Goal: Task Accomplishment & Management: Manage account settings

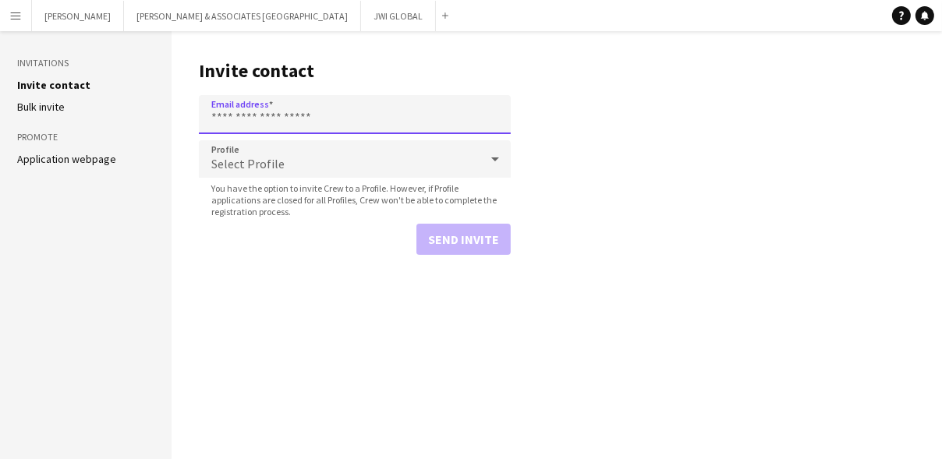
click at [342, 114] on input "Email address" at bounding box center [355, 114] width 312 height 39
paste input "**********"
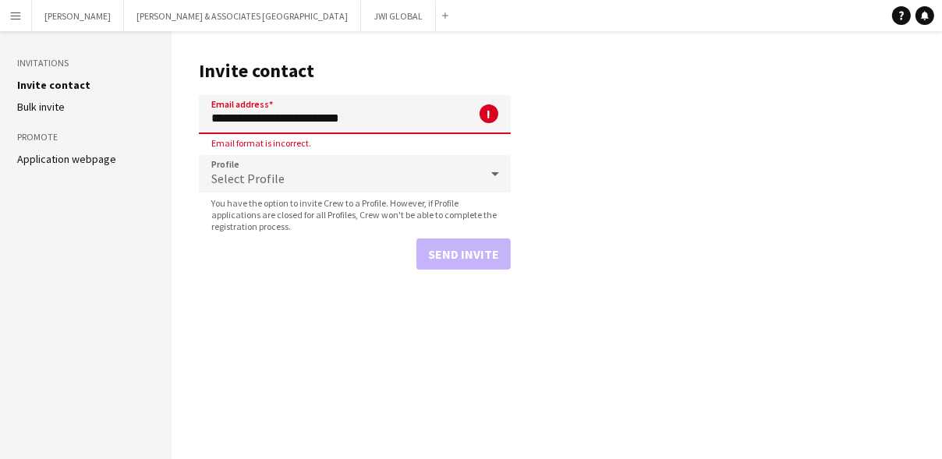
drag, startPoint x: 248, startPoint y: 122, endPoint x: 16, endPoint y: 52, distance: 242.1
click at [80, 74] on div "**********" at bounding box center [471, 245] width 942 height 428
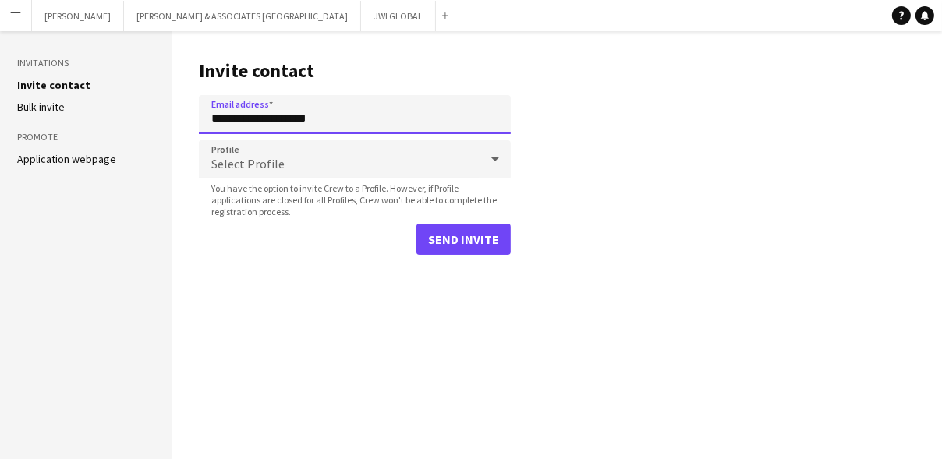
type input "**********"
click at [257, 173] on div "Select Profile" at bounding box center [339, 158] width 281 height 37
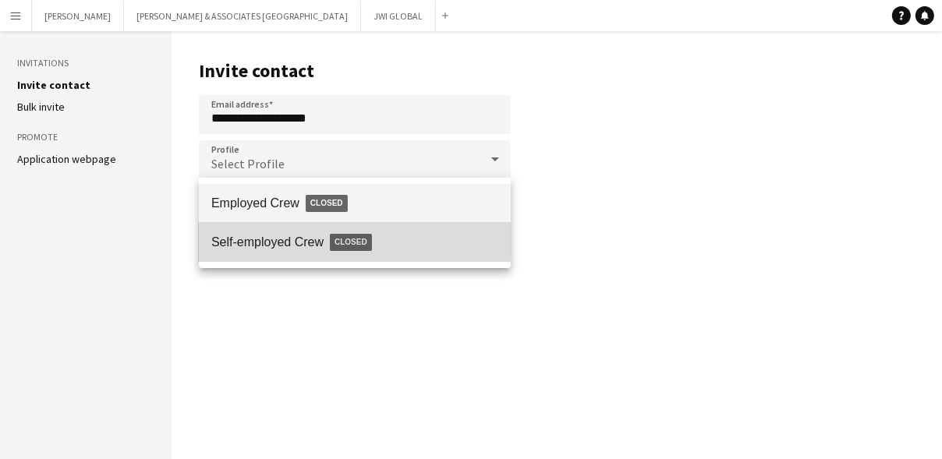
click at [268, 254] on span "Self-employed Crew Closed" at bounding box center [354, 243] width 287 height 36
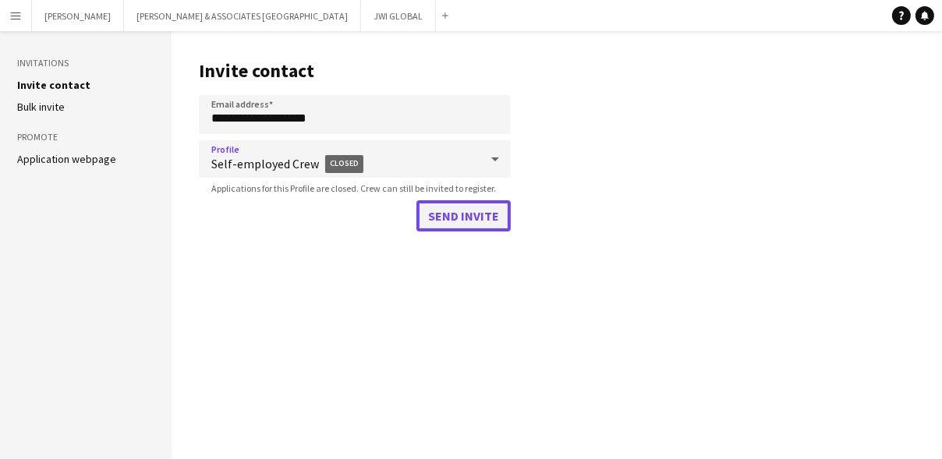
click at [440, 218] on button "Send invite" at bounding box center [464, 215] width 94 height 31
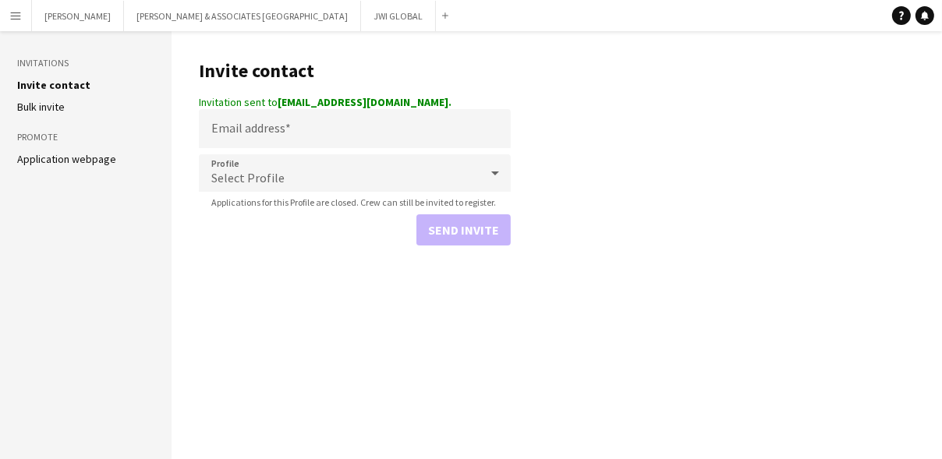
click at [461, 104] on div "Invitation sent to [EMAIL_ADDRESS][DOMAIN_NAME]." at bounding box center [355, 102] width 312 height 14
click at [461, 101] on div "Invitation sent to [EMAIL_ADDRESS][DOMAIN_NAME]." at bounding box center [355, 102] width 312 height 14
click at [463, 101] on div "Invitation sent to [EMAIL_ADDRESS][DOMAIN_NAME]." at bounding box center [355, 102] width 312 height 14
click at [23, 8] on button "Menu" at bounding box center [15, 15] width 31 height 31
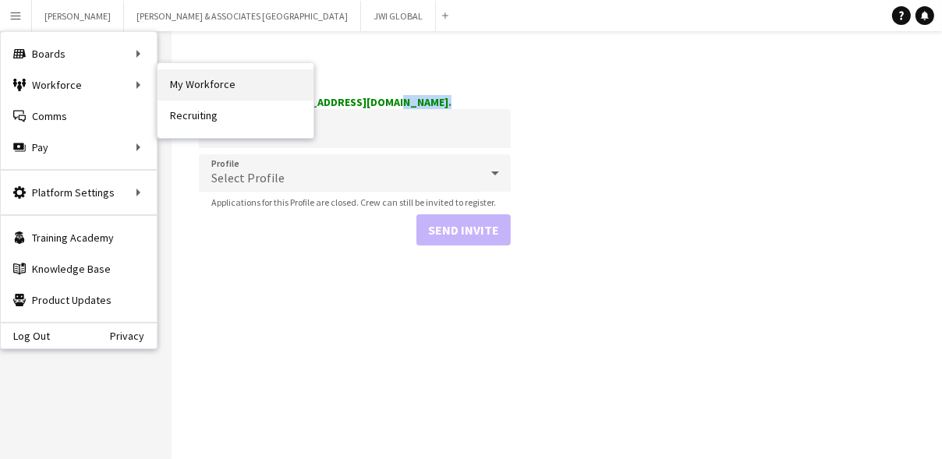
click at [207, 83] on link "My Workforce" at bounding box center [236, 84] width 156 height 31
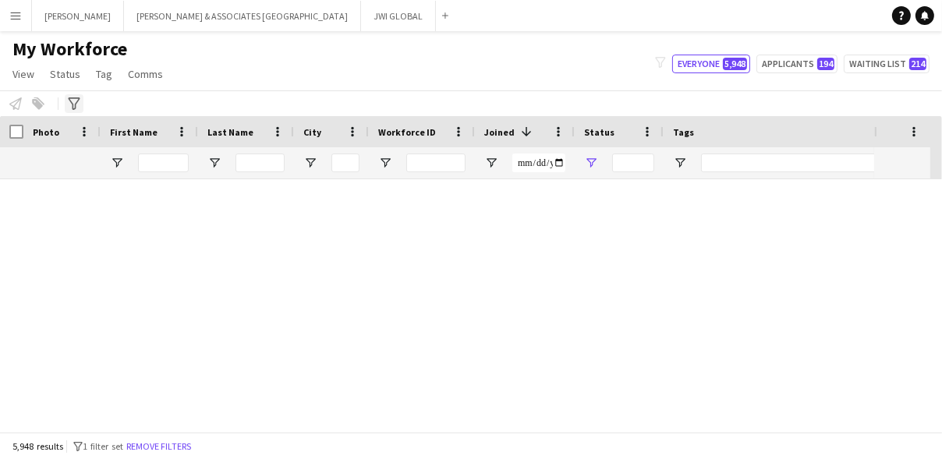
type input "**********"
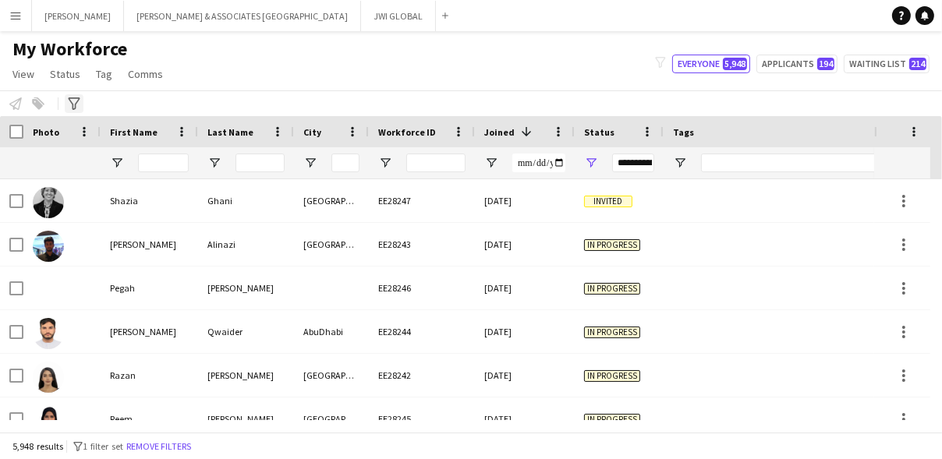
click at [74, 108] on icon at bounding box center [74, 104] width 12 height 12
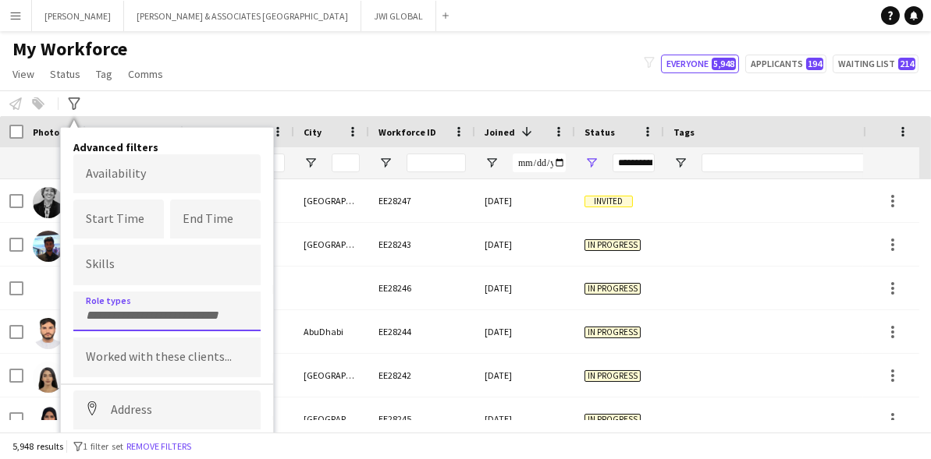
click at [174, 300] on div at bounding box center [166, 312] width 187 height 40
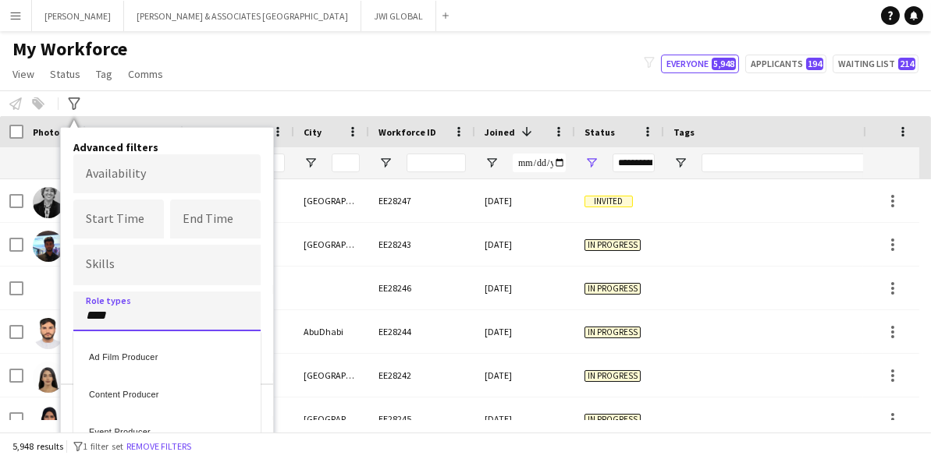
type input "****"
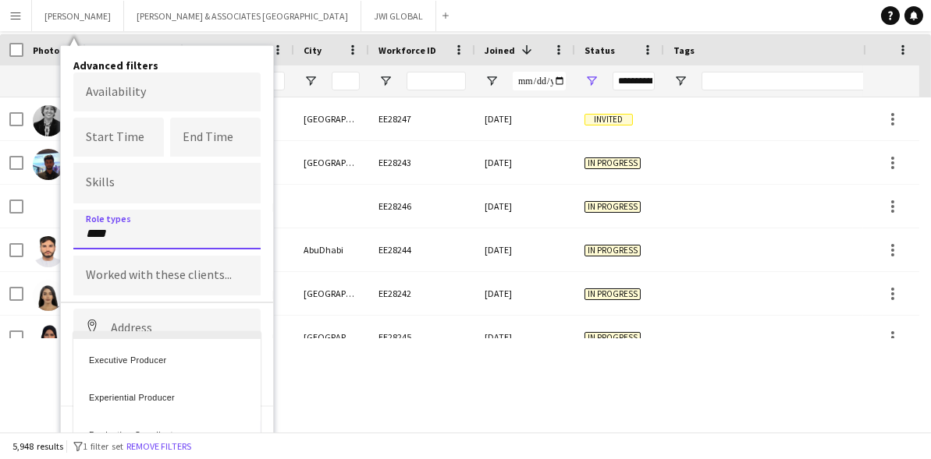
scroll to position [79, 0]
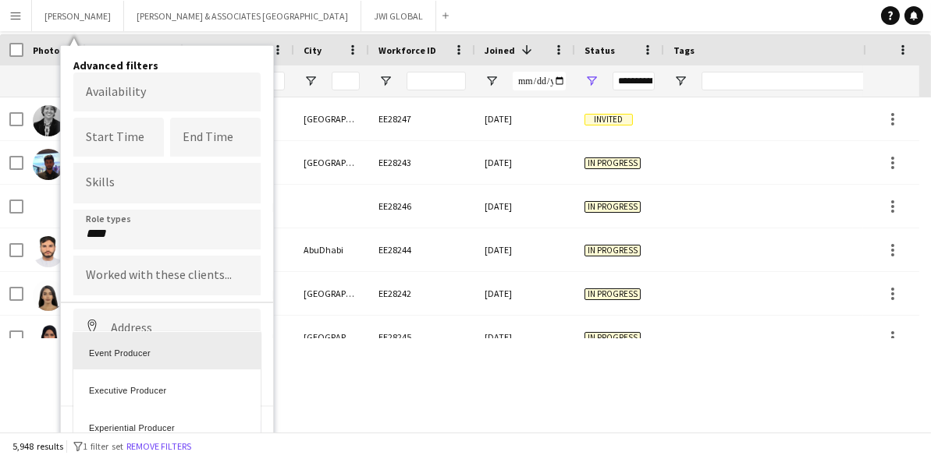
click at [146, 230] on div at bounding box center [465, 229] width 931 height 459
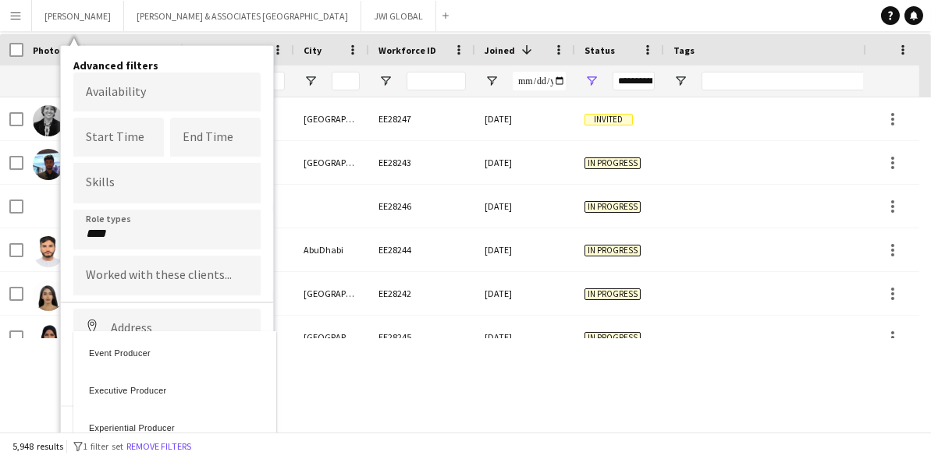
click at [146, 232] on input "****" at bounding box center [167, 234] width 162 height 14
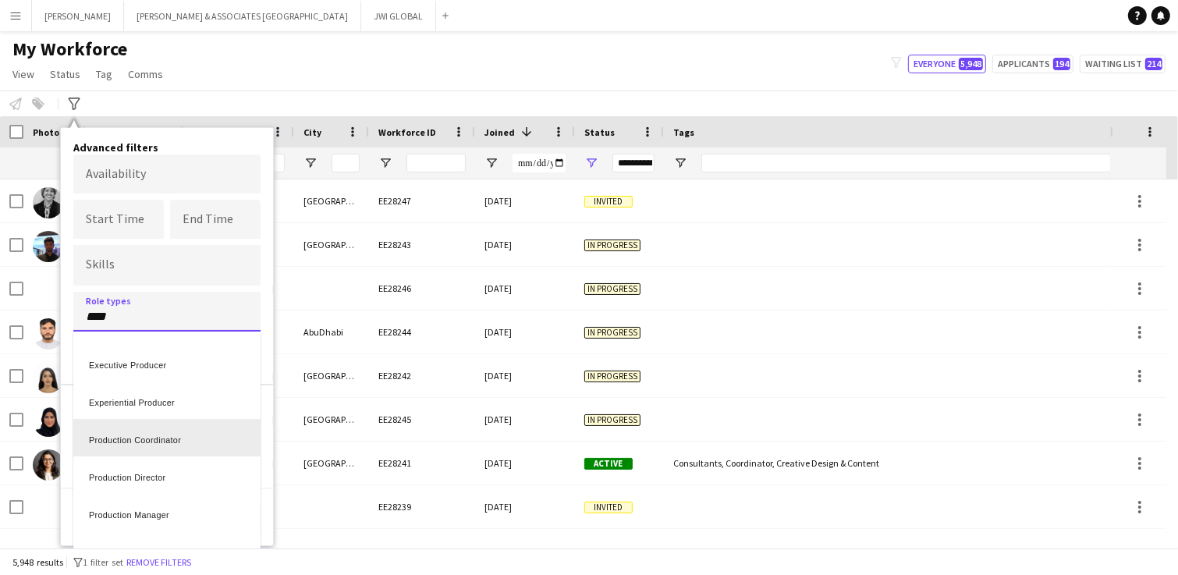
scroll to position [108, 0]
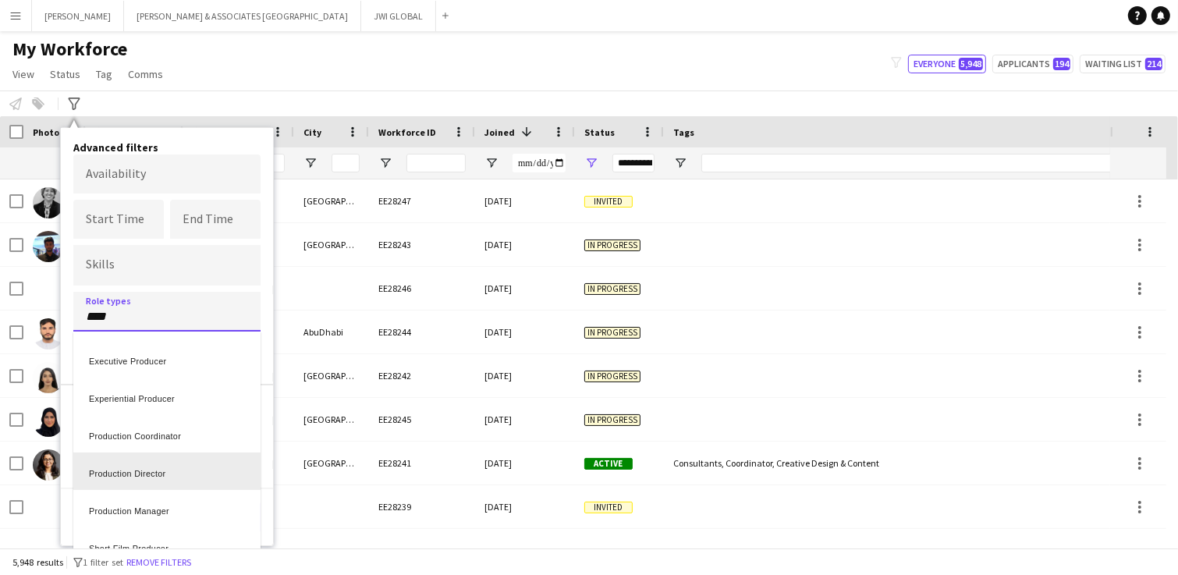
click at [201, 459] on div "Production Director" at bounding box center [166, 470] width 187 height 37
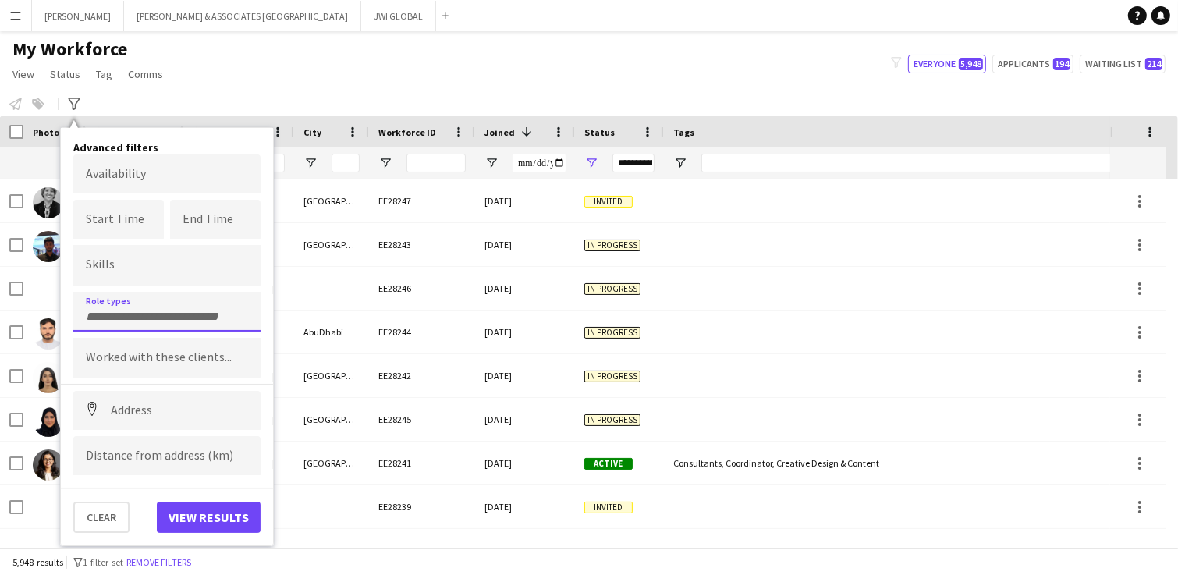
scroll to position [0, 0]
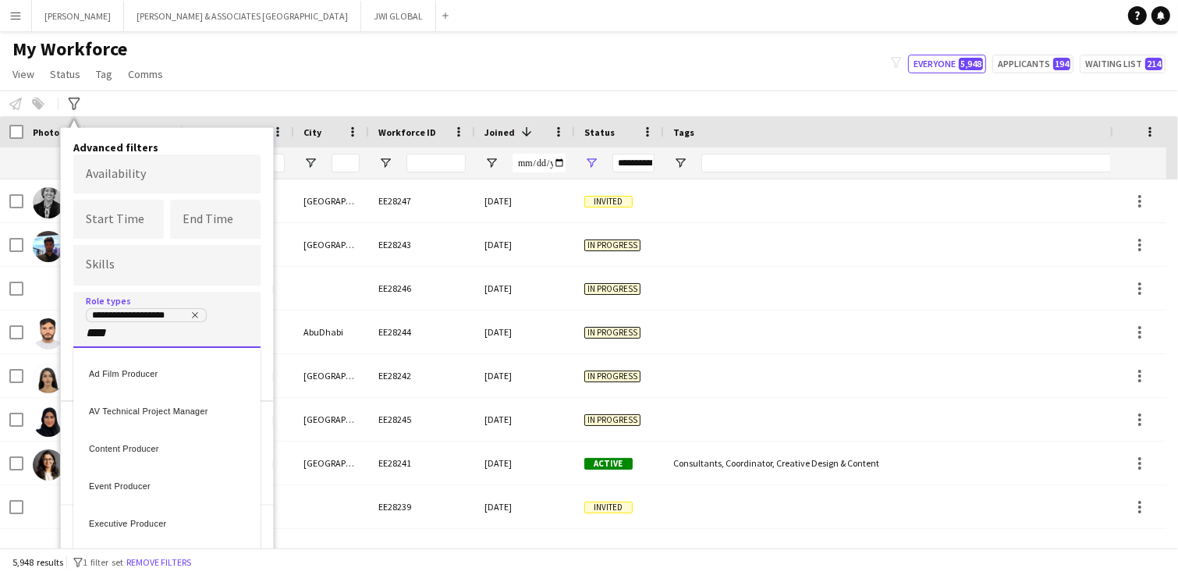
type input "****"
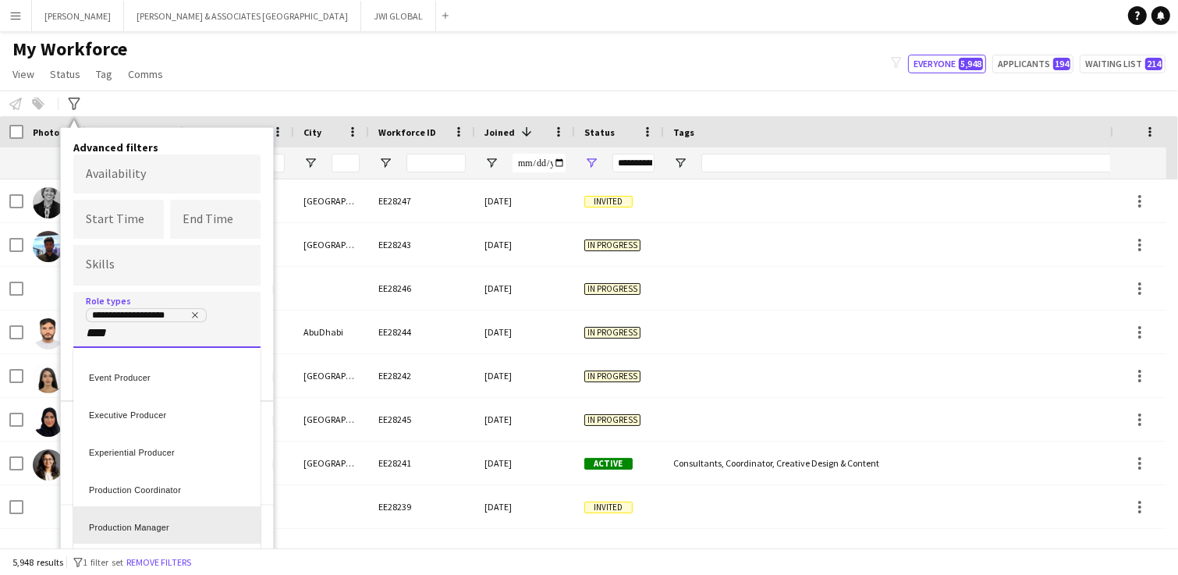
click at [175, 459] on div "Production Manager" at bounding box center [166, 524] width 187 height 37
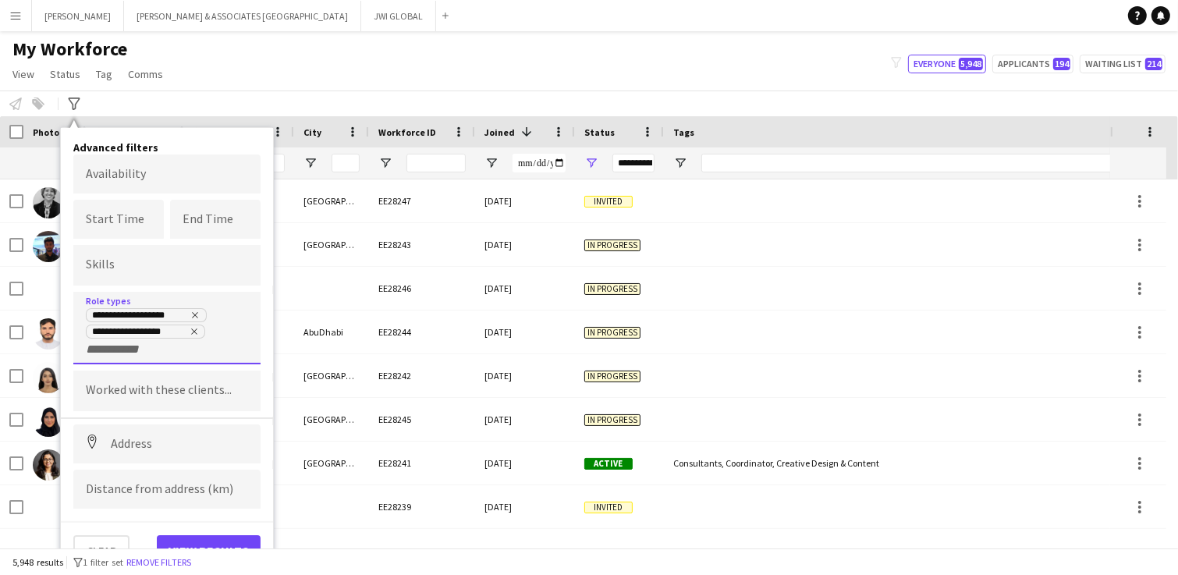
scroll to position [0, 0]
click at [177, 459] on button "View results" at bounding box center [209, 550] width 104 height 31
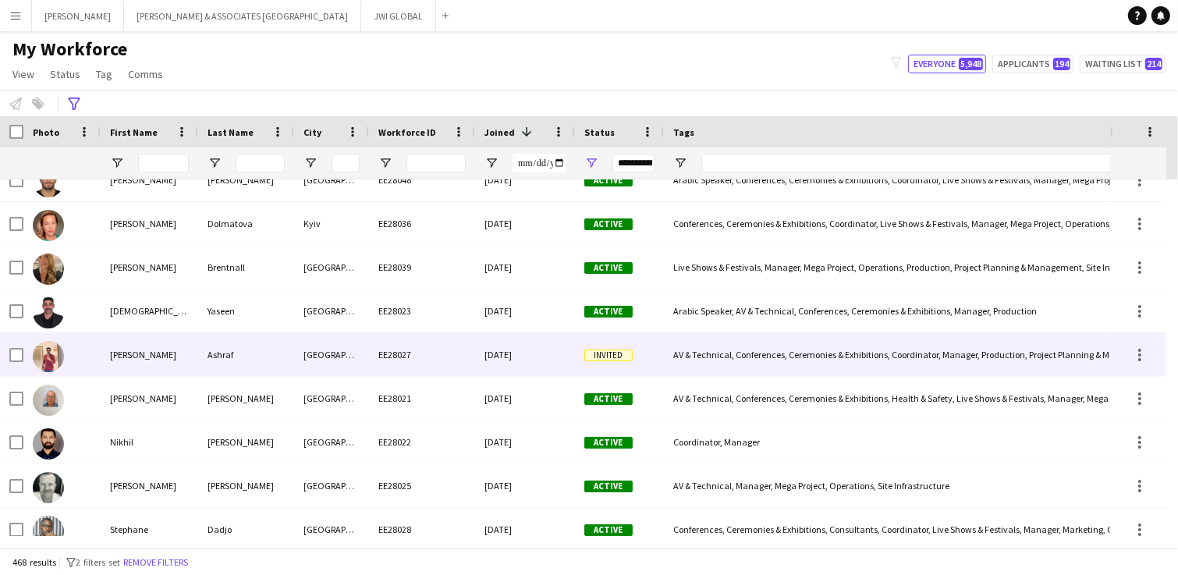
click at [140, 360] on div "[PERSON_NAME]" at bounding box center [150, 354] width 98 height 43
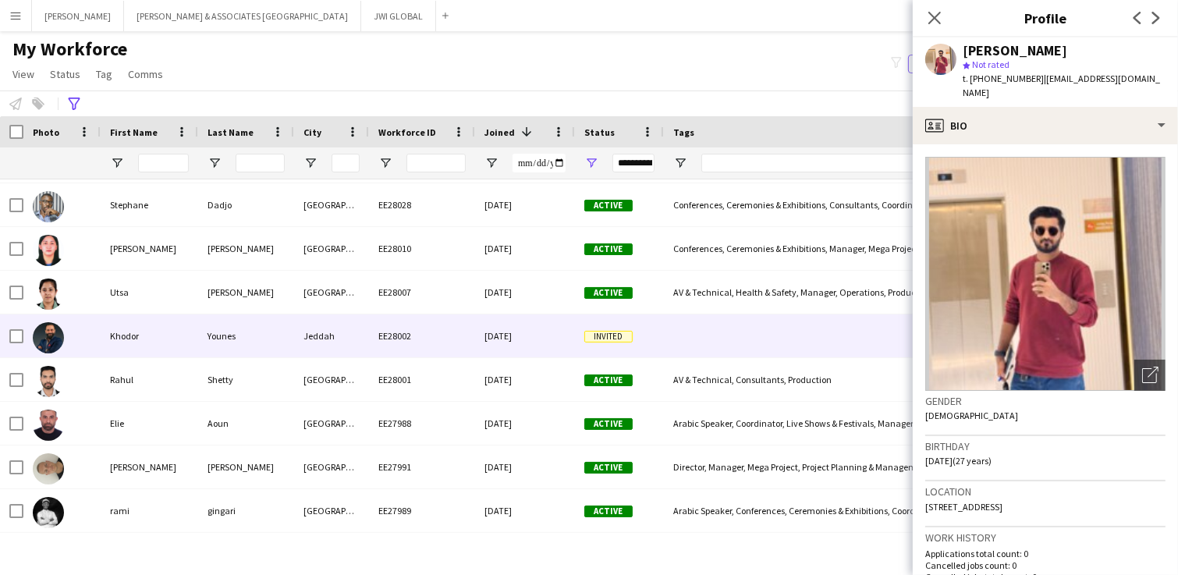
click at [397, 328] on div "EE28002" at bounding box center [422, 335] width 106 height 43
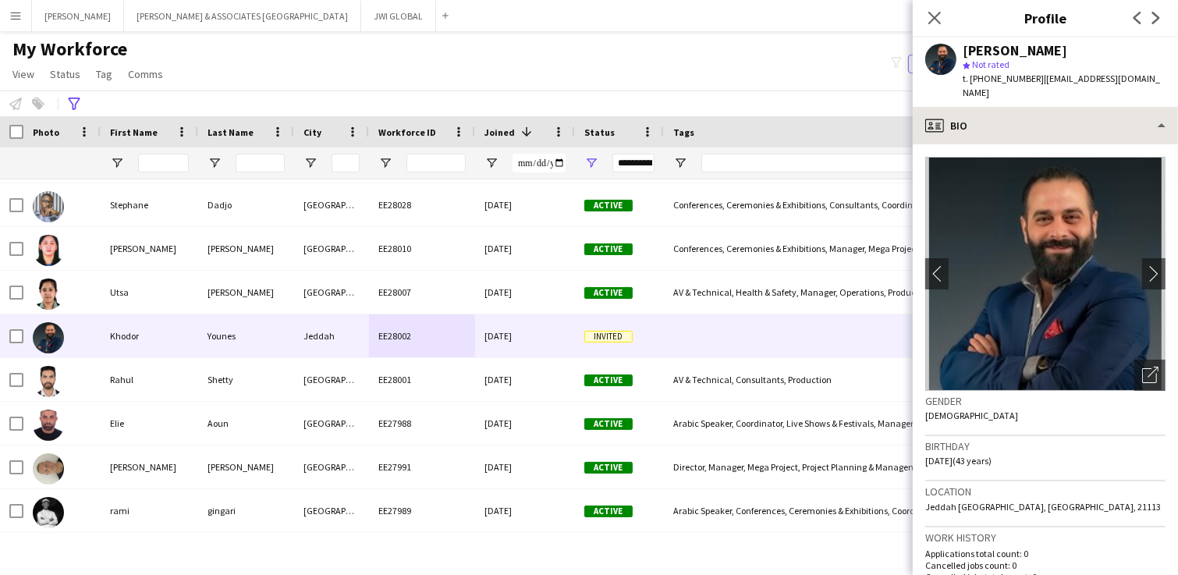
drag, startPoint x: 1048, startPoint y: 87, endPoint x: 1052, endPoint y: 125, distance: 38.5
click at [942, 88] on div "[PERSON_NAME] star Not rated t. [PHONE_NUMBER] | [EMAIL_ADDRESS][DOMAIN_NAME]" at bounding box center [1045, 71] width 265 height 69
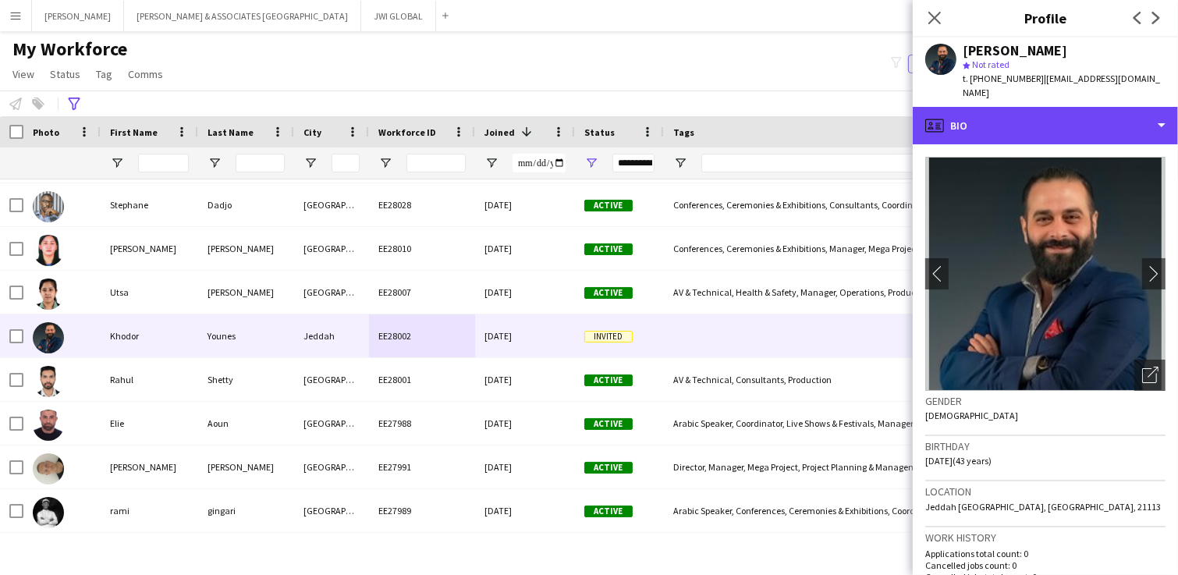
click at [942, 122] on div "profile Bio" at bounding box center [1045, 125] width 265 height 37
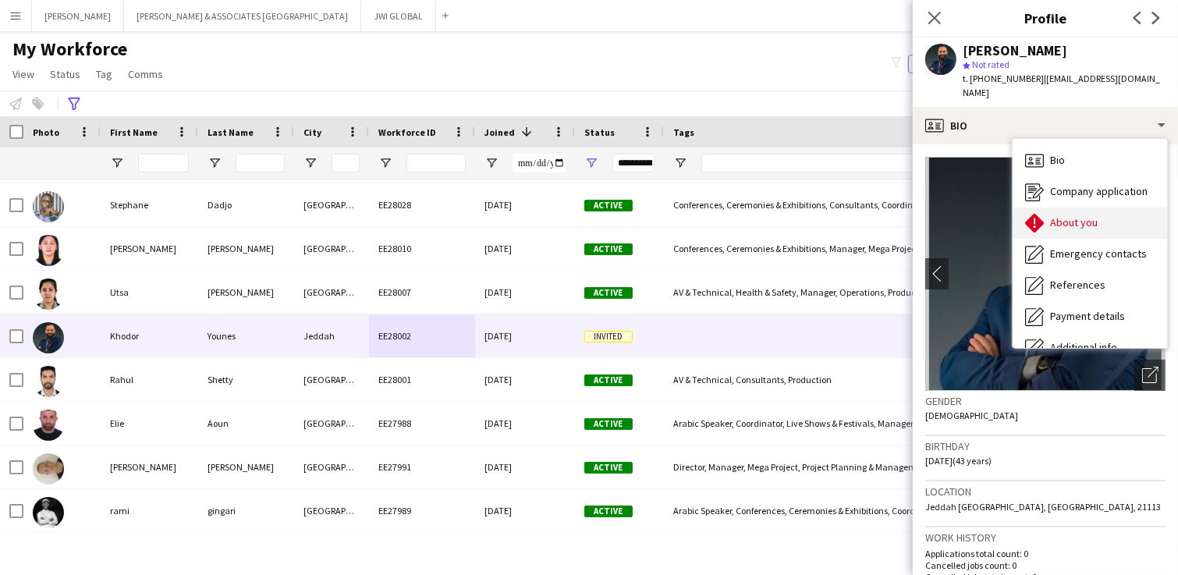
click at [942, 207] on div "About you About you" at bounding box center [1090, 222] width 154 height 31
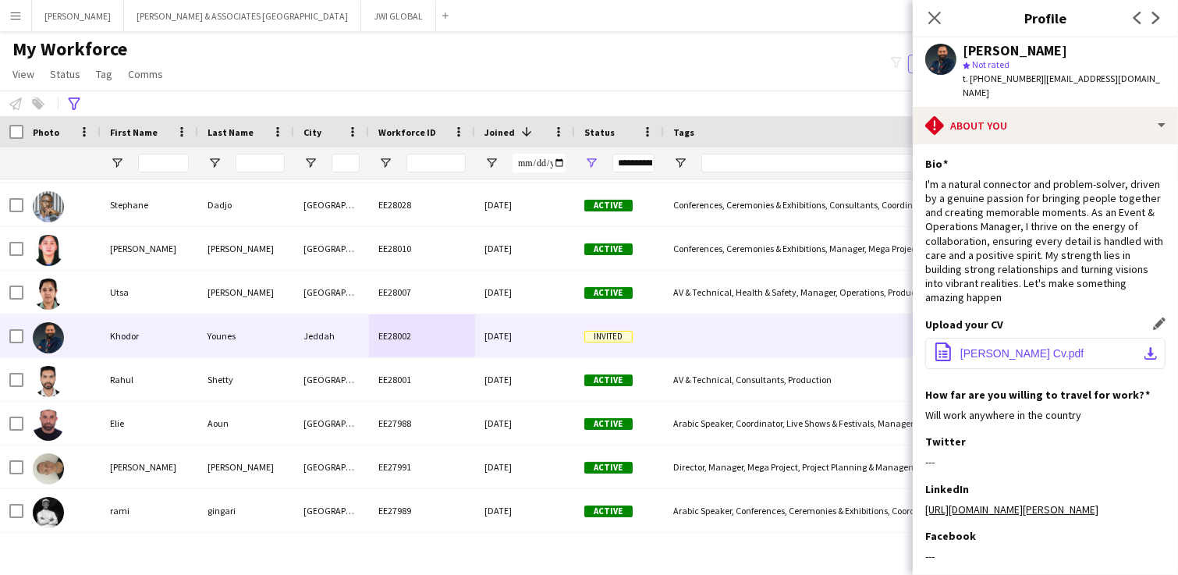
click at [942, 347] on span "[PERSON_NAME] Cv.pdf" at bounding box center [1021, 353] width 123 height 12
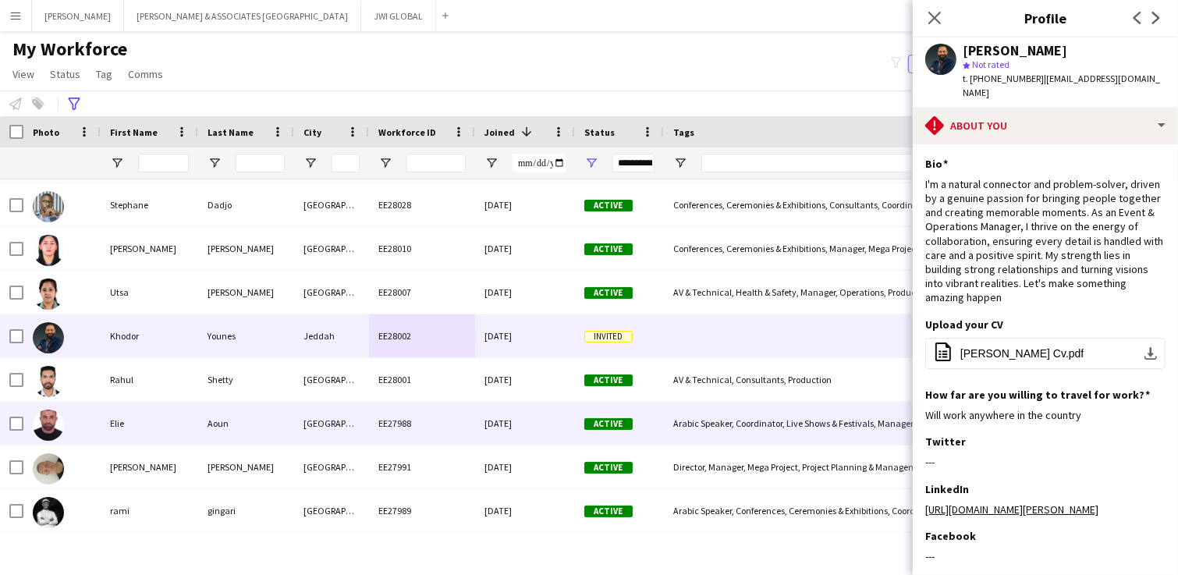
click at [497, 438] on div "[DATE]" at bounding box center [525, 423] width 100 height 43
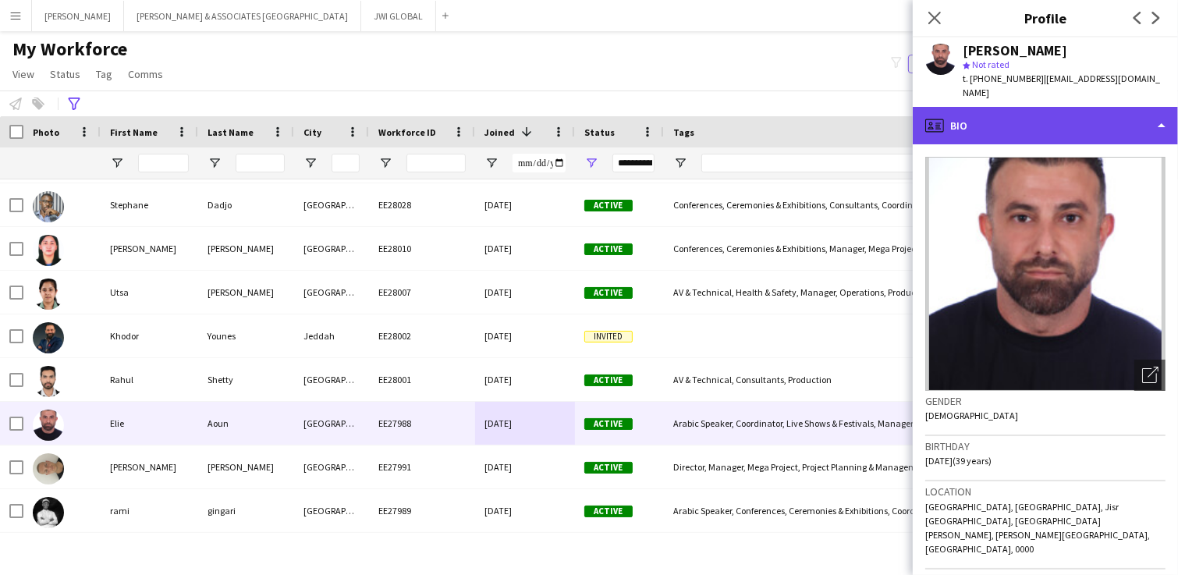
click at [942, 111] on div "profile Bio" at bounding box center [1045, 125] width 265 height 37
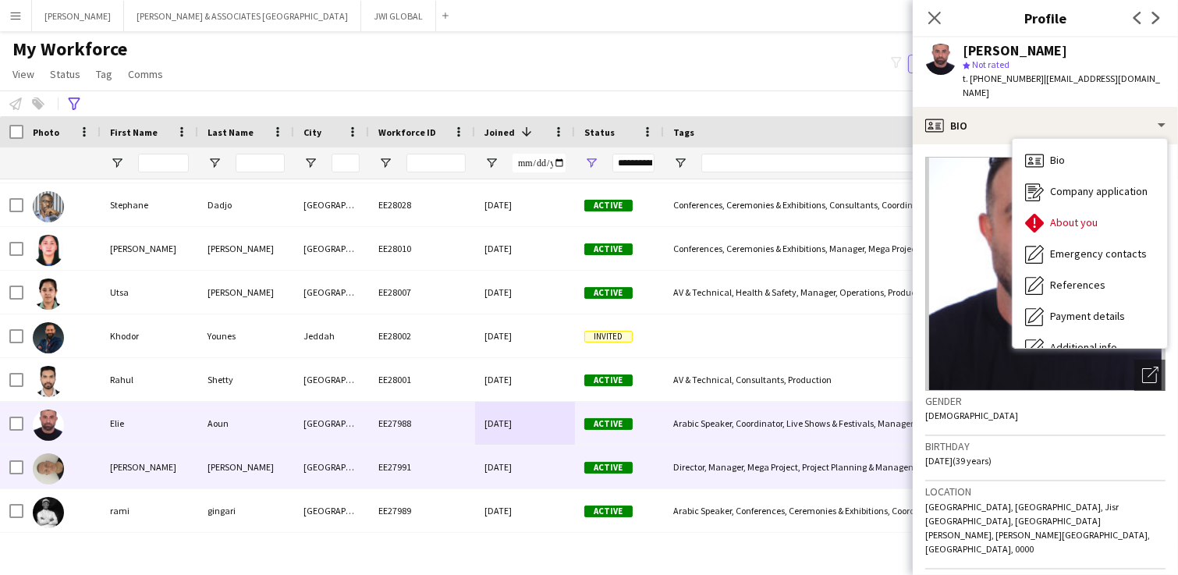
click at [280, 459] on div "[PERSON_NAME]" at bounding box center [246, 466] width 96 height 43
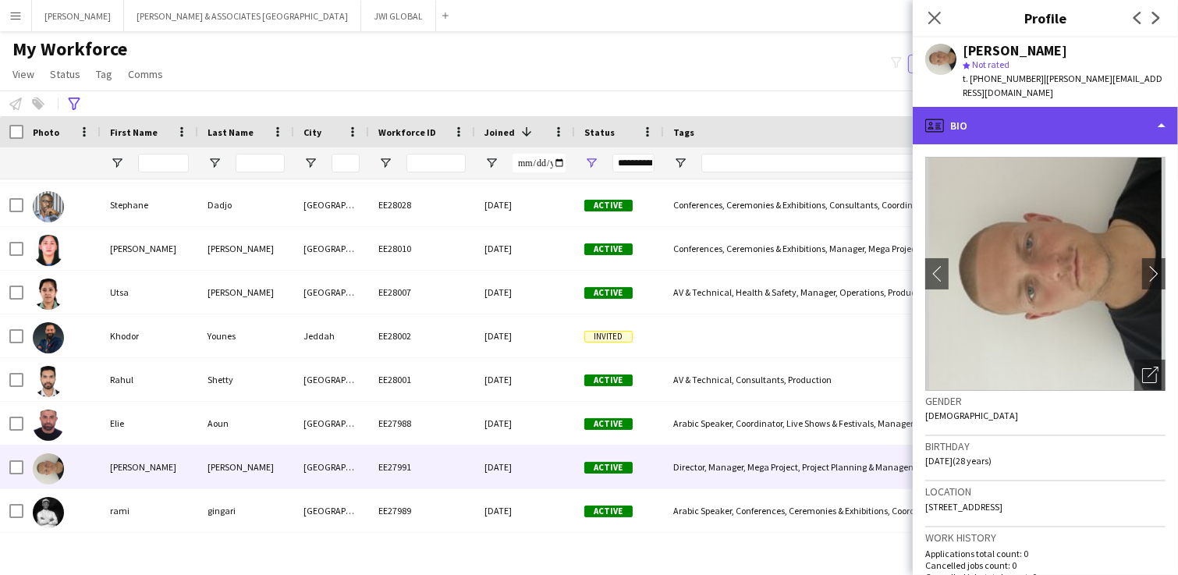
click at [942, 111] on div "profile Bio" at bounding box center [1045, 125] width 265 height 37
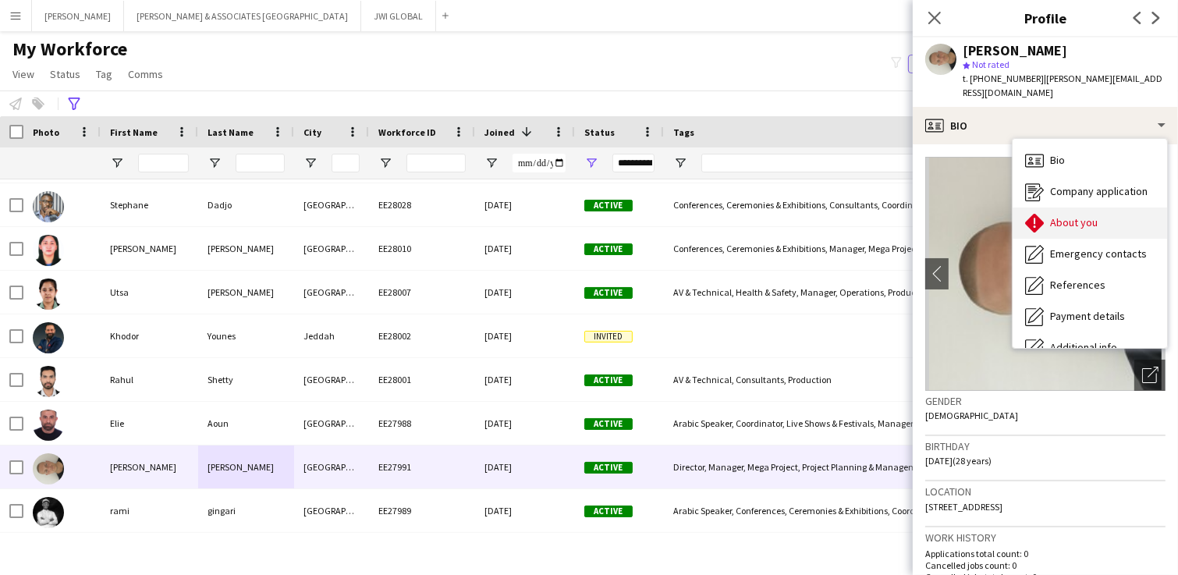
click at [942, 207] on div "About you About you" at bounding box center [1090, 222] width 154 height 31
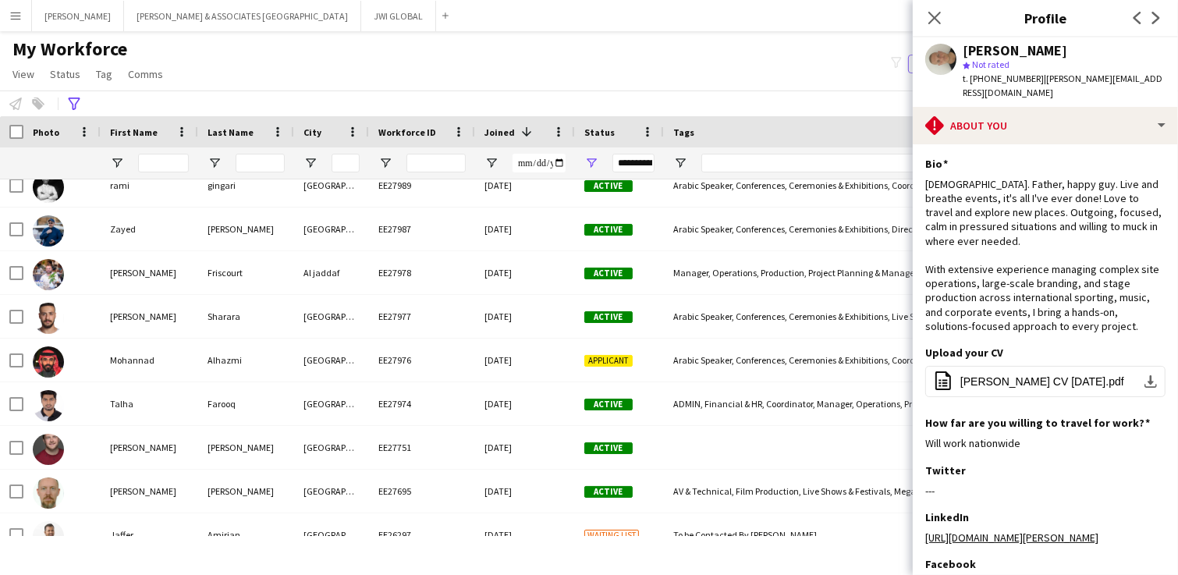
scroll to position [1950, 0]
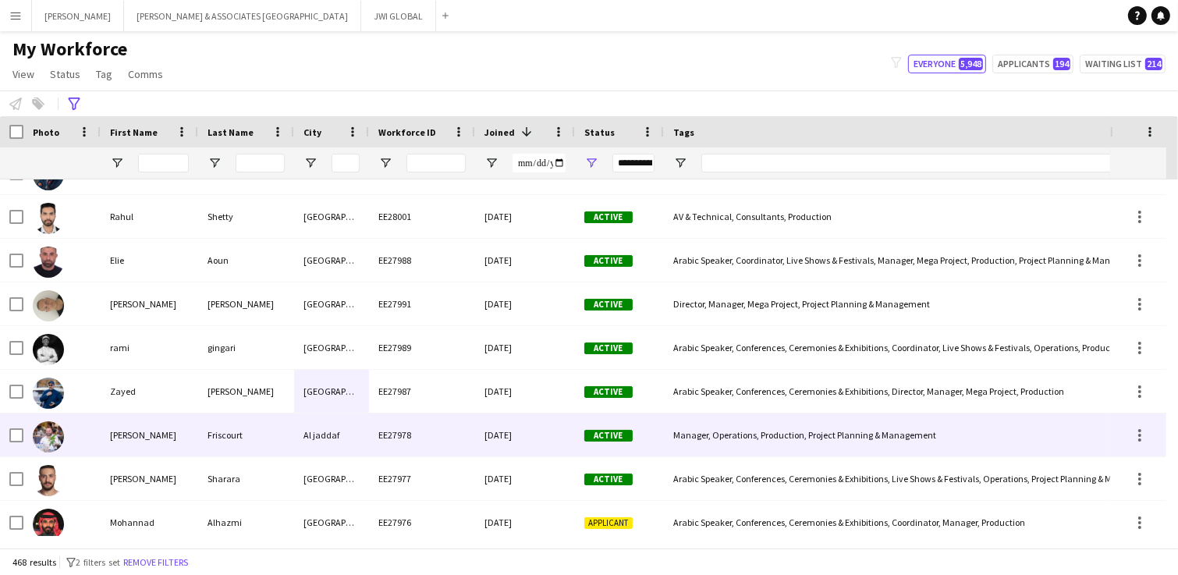
scroll to position [2112, 0]
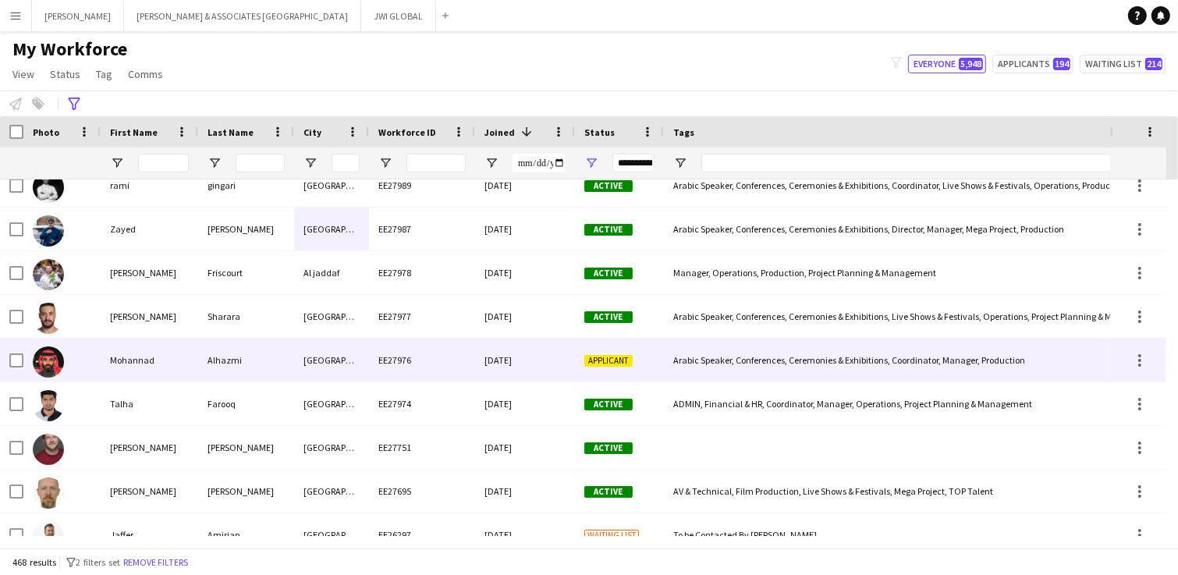
click at [413, 368] on div "EE27976" at bounding box center [422, 360] width 106 height 43
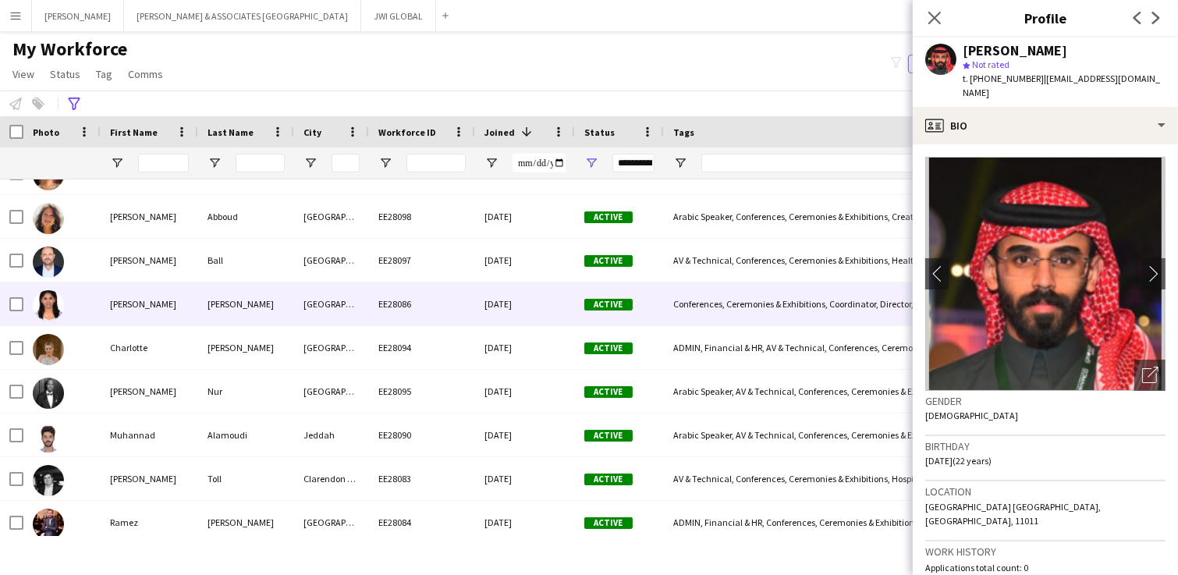
scroll to position [650, 0]
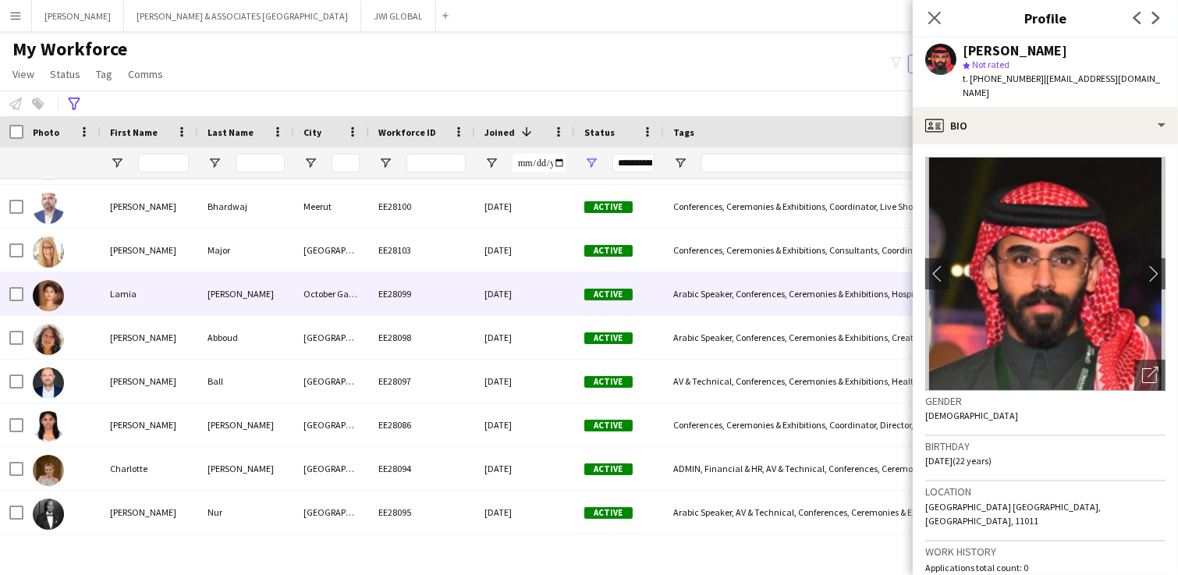
scroll to position [571, 0]
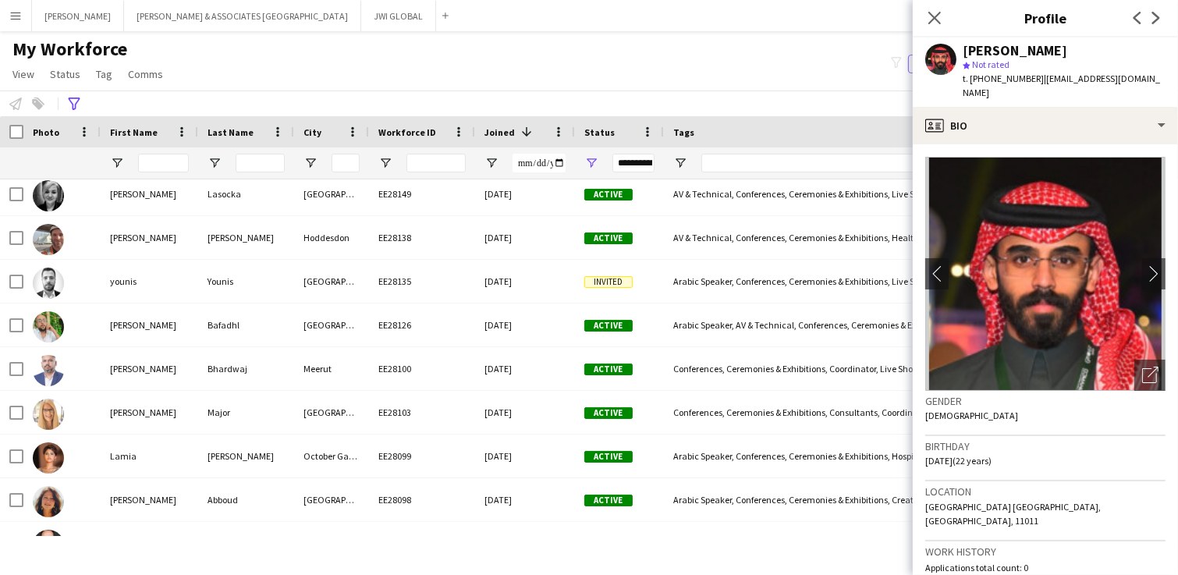
drag, startPoint x: 771, startPoint y: 62, endPoint x: 775, endPoint y: 69, distance: 8.4
click at [769, 63] on div "My Workforce View Views Default view [PERSON_NAME] New view Update view Delete …" at bounding box center [589, 63] width 1178 height 53
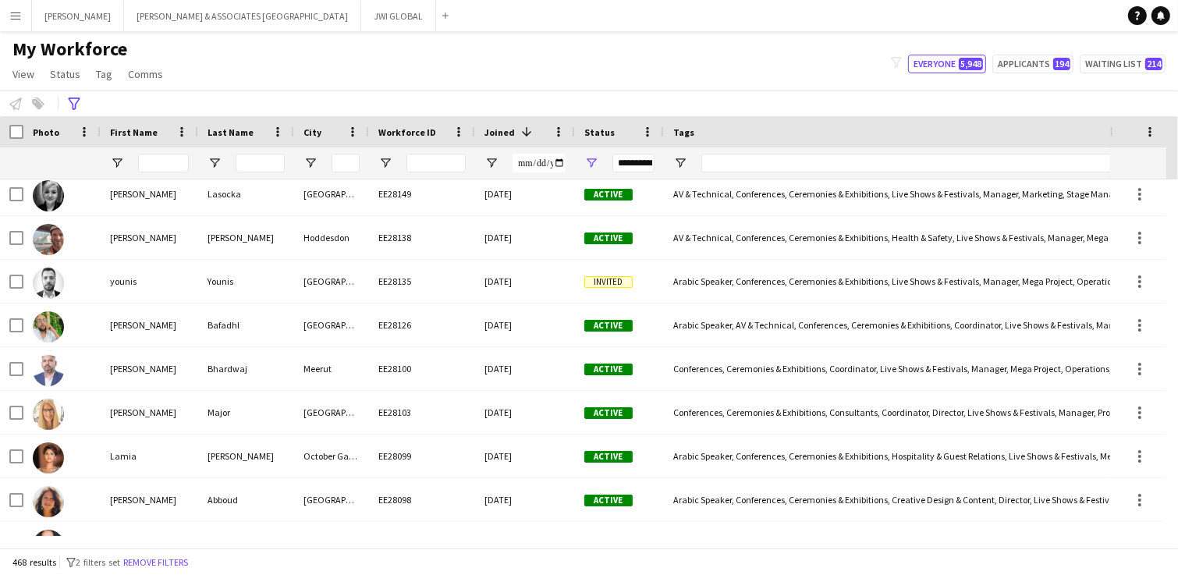
click at [793, 76] on div "My Workforce View Views Default view [PERSON_NAME] New view Update view Delete …" at bounding box center [589, 63] width 1178 height 53
